Goal: Navigation & Orientation: Go to known website

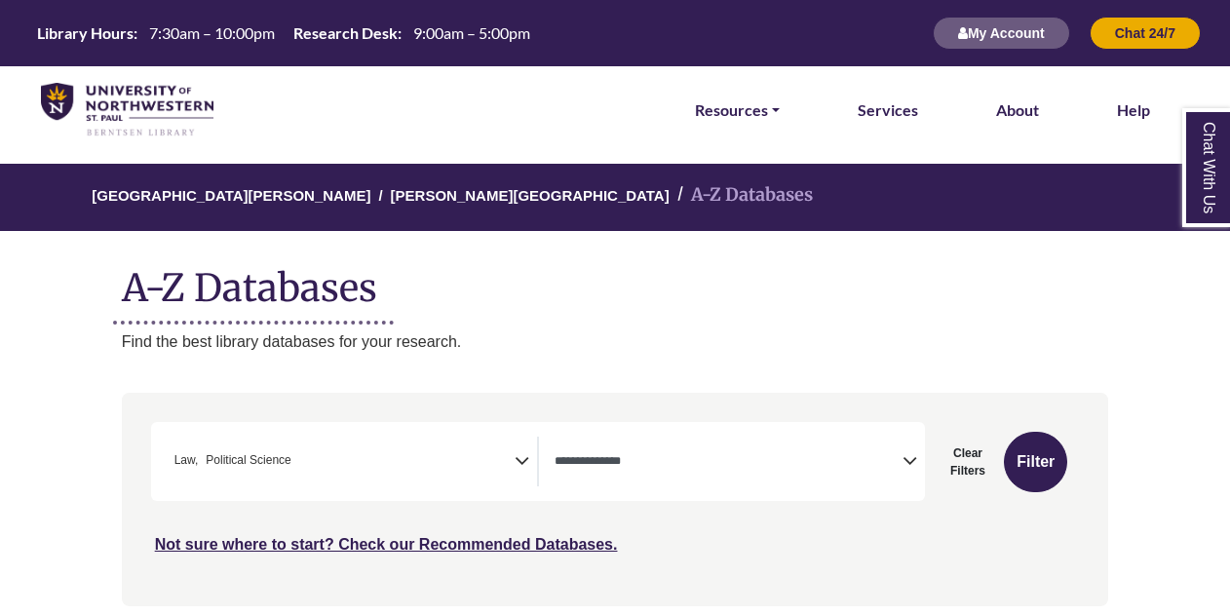
select select "Database Types Filter"
click at [51, 100] on img at bounding box center [127, 110] width 173 height 55
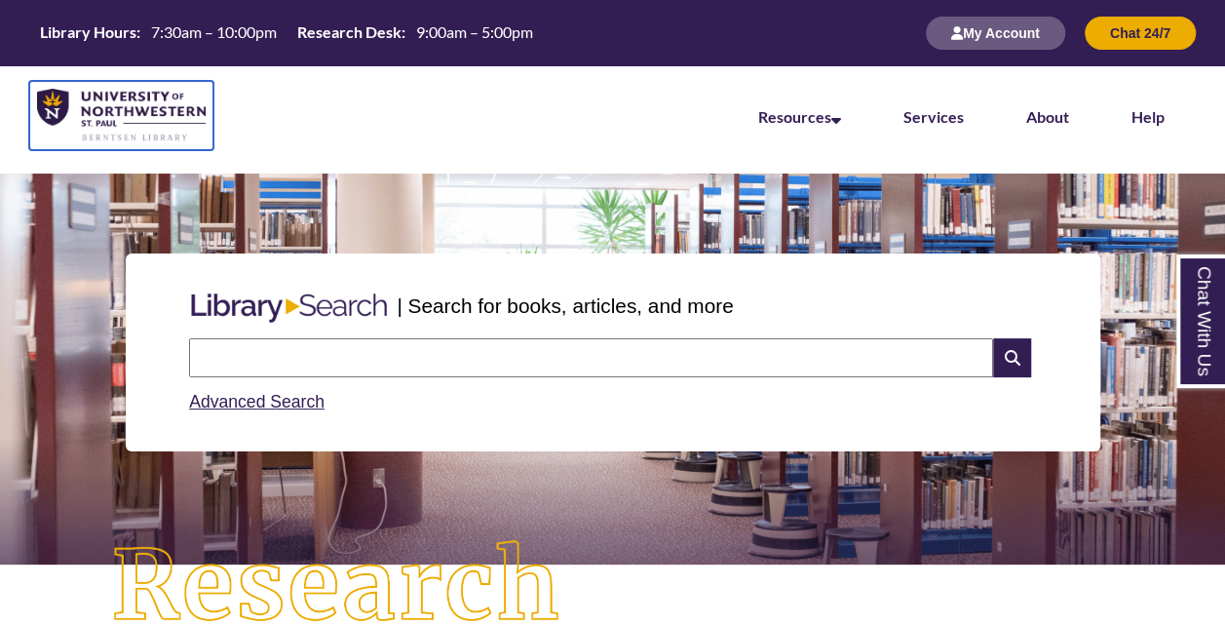
click at [97, 114] on img at bounding box center [121, 116] width 169 height 54
